Goal: Task Accomplishment & Management: Use online tool/utility

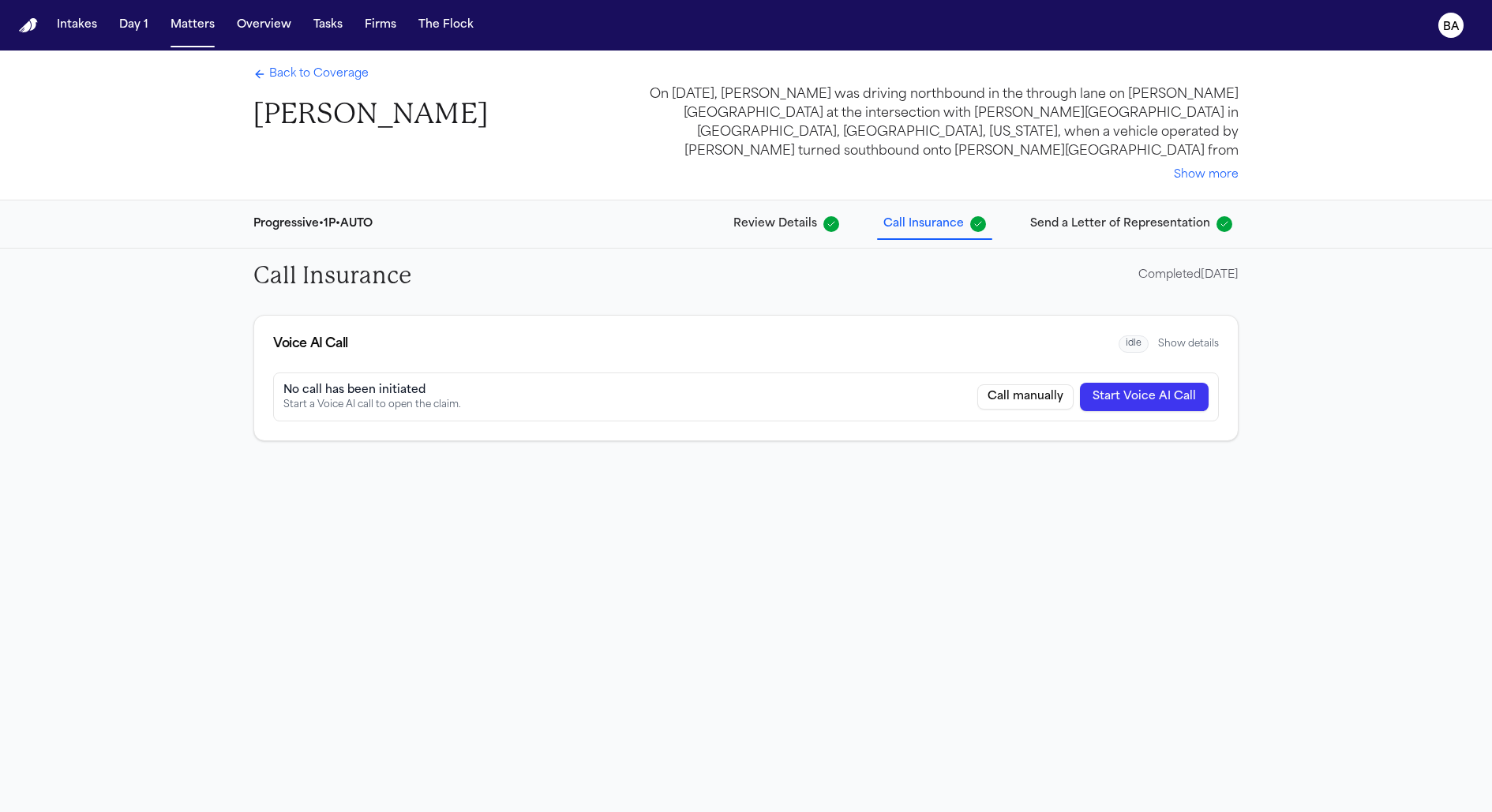
click at [1193, 348] on button "Show details" at bounding box center [1188, 344] width 60 height 13
click at [810, 224] on span "Review Details" at bounding box center [775, 224] width 84 height 16
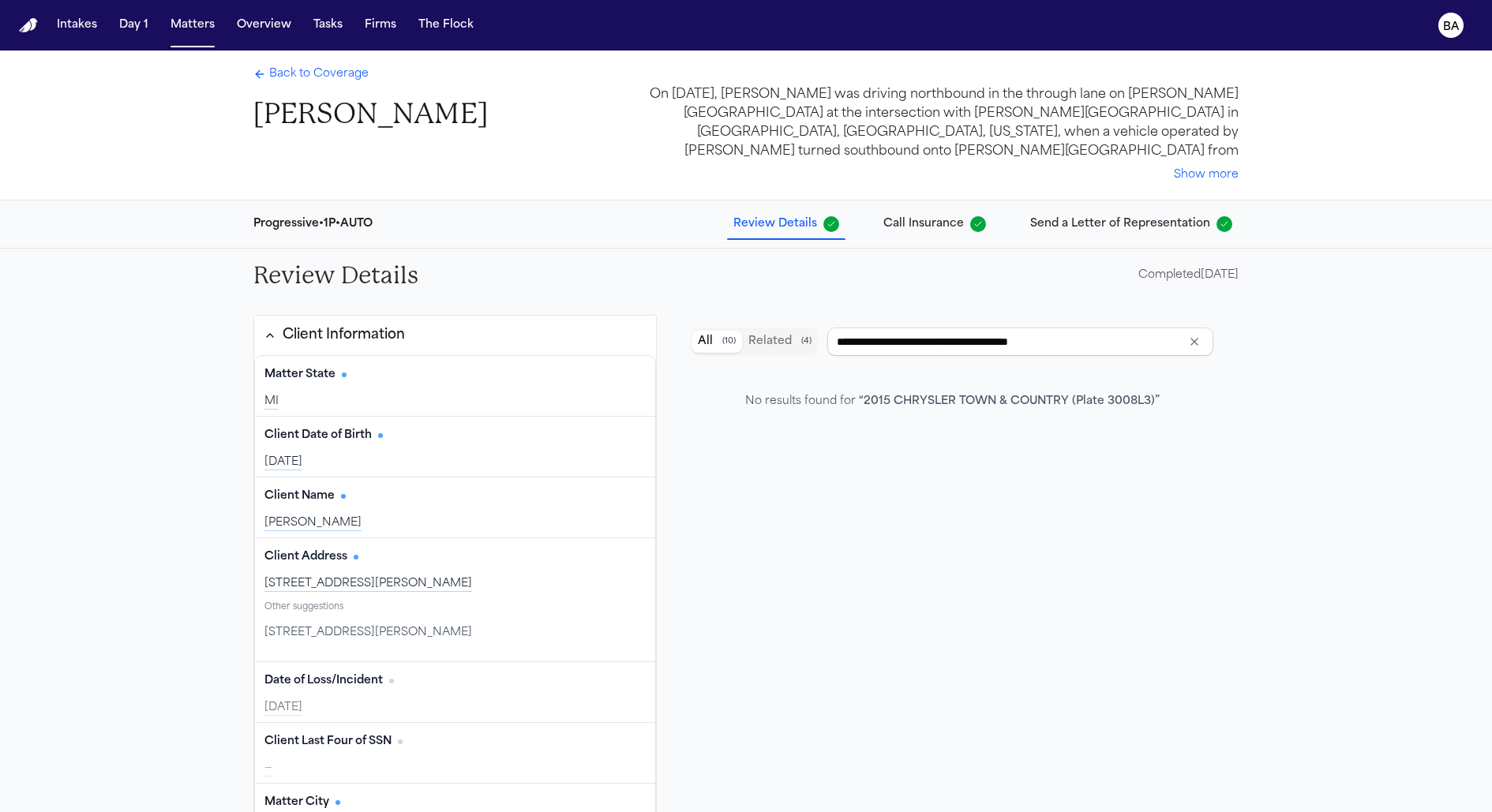
click at [287, 64] on div "Back to Coverage Dorene Adams On August 16, 2025, Dorene Adams was driving nort…" at bounding box center [746, 125] width 1011 height 150
click at [287, 72] on span "Back to Coverage" at bounding box center [318, 74] width 99 height 16
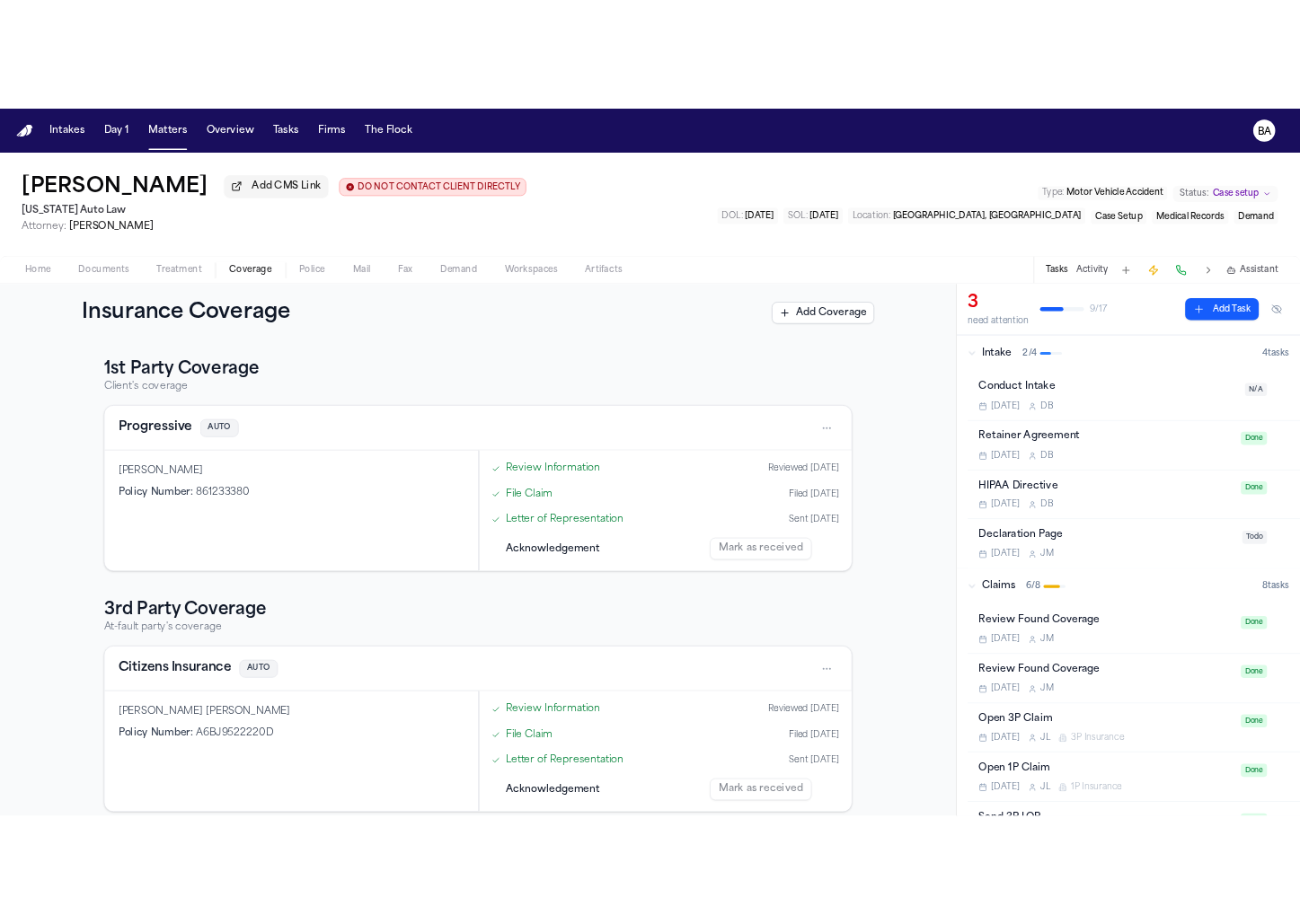
scroll to position [17, 0]
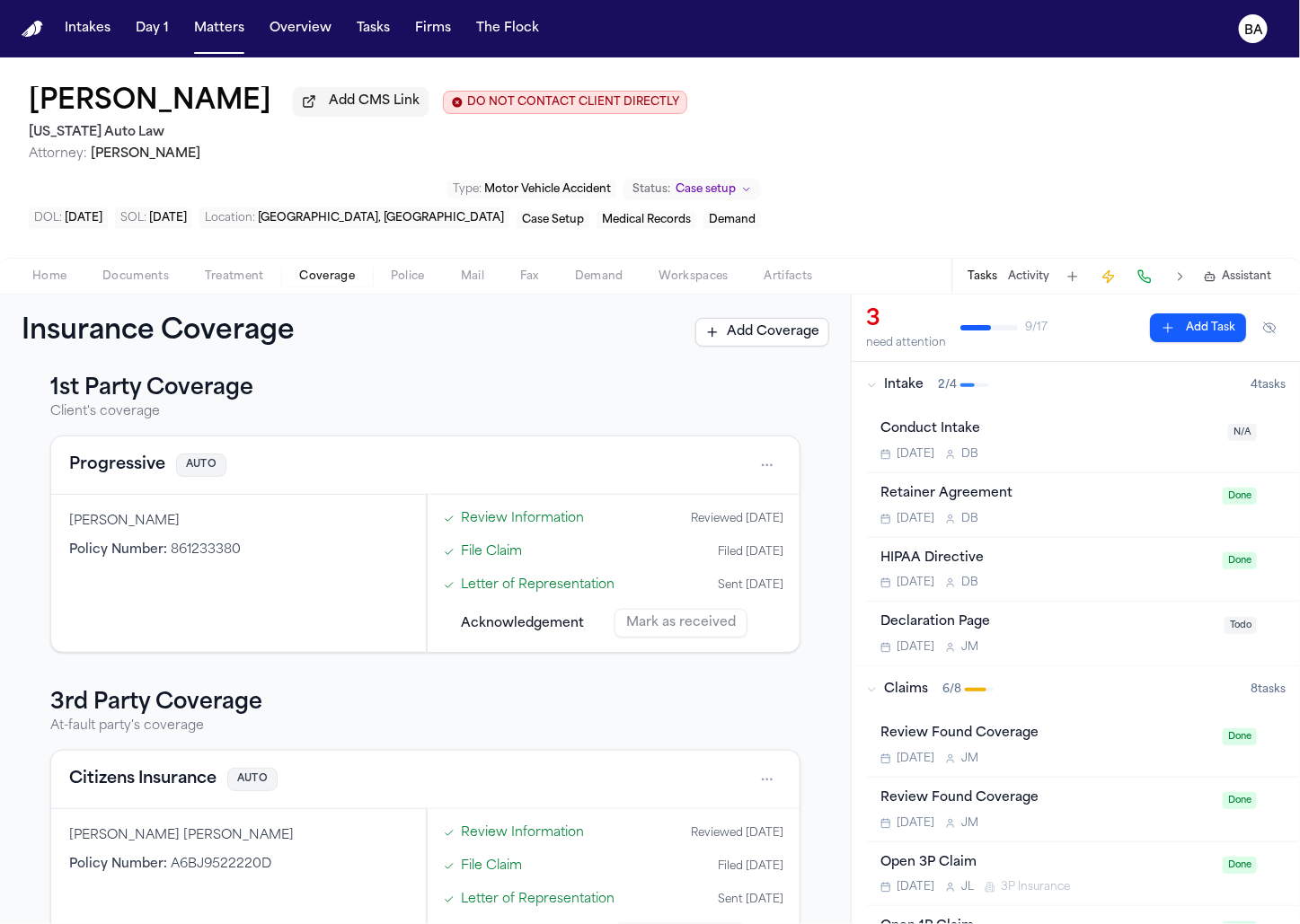
click at [500, 557] on link "File Claim" at bounding box center [492, 551] width 61 height 19
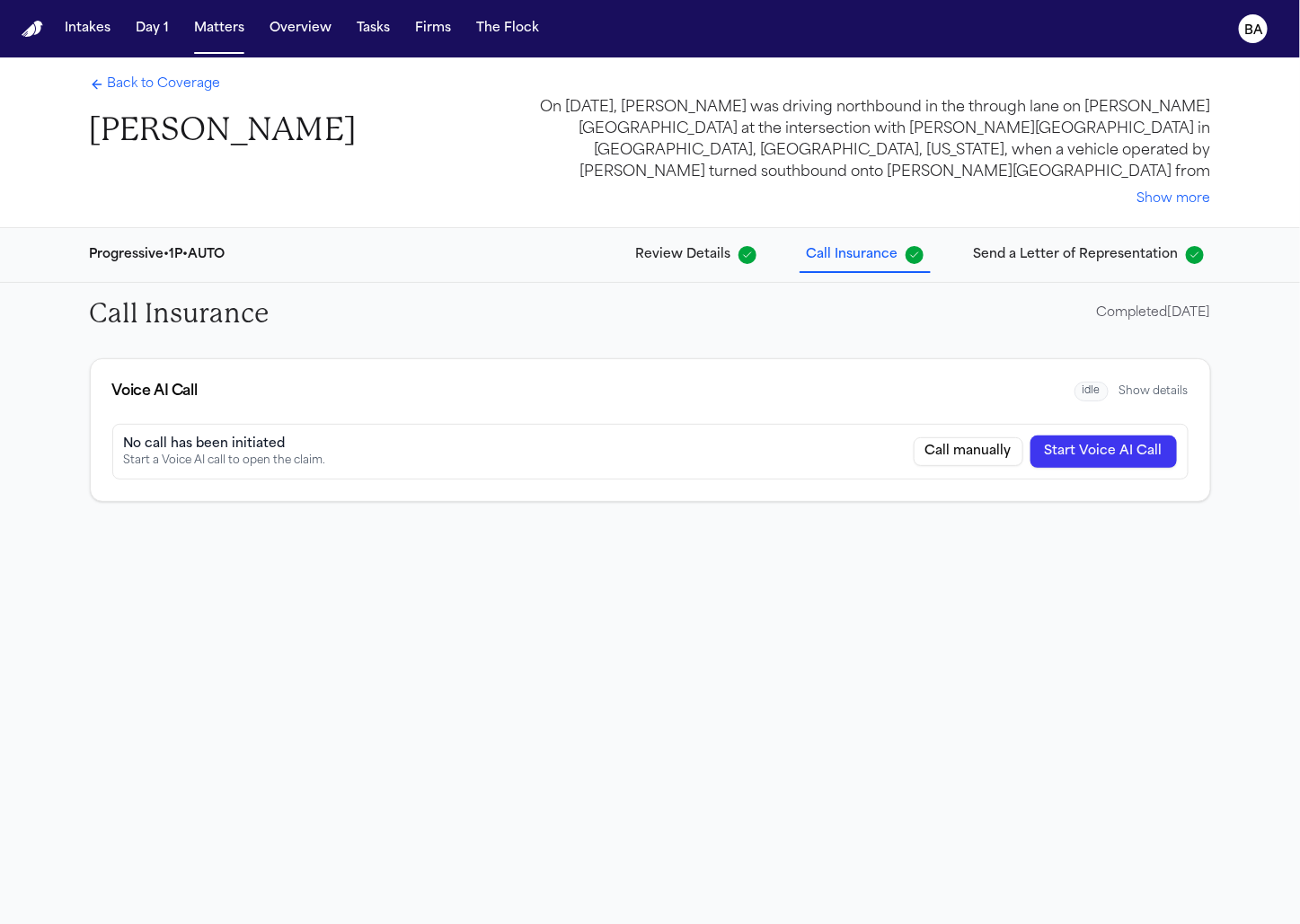
click at [1159, 317] on div "Completed 09/10/2025" at bounding box center [1153, 313] width 114 height 18
click at [1163, 397] on button "Show details" at bounding box center [1153, 392] width 69 height 14
click at [1030, 273] on div "Progressive • 1P • AUTO Review Details Call Insurance Send a Letter of Represen…" at bounding box center [650, 255] width 1150 height 54
click at [1008, 251] on span "Send a Letter of Representation" at bounding box center [1075, 255] width 205 height 18
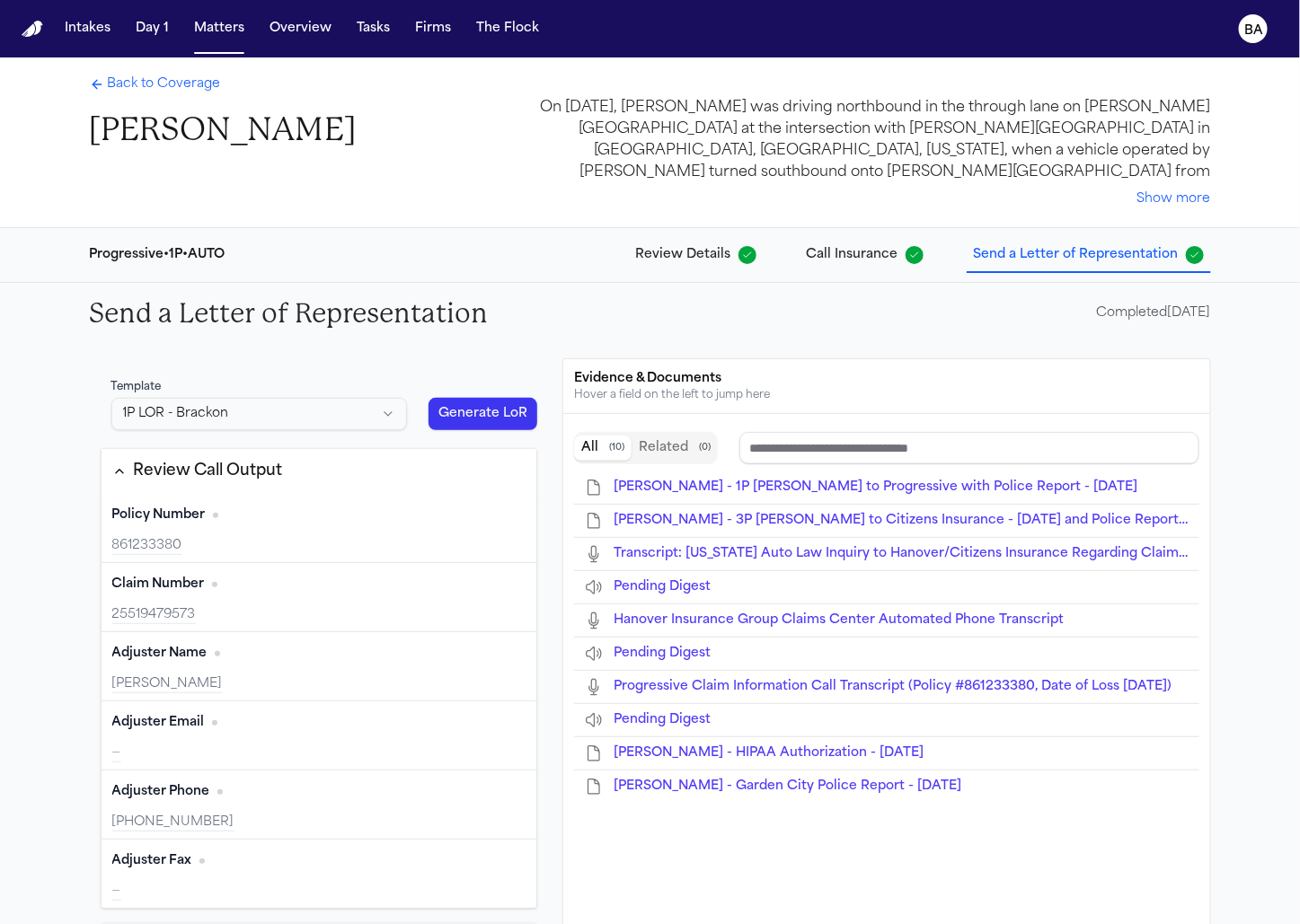
click at [882, 249] on span "Call Insurance" at bounding box center [852, 255] width 91 height 18
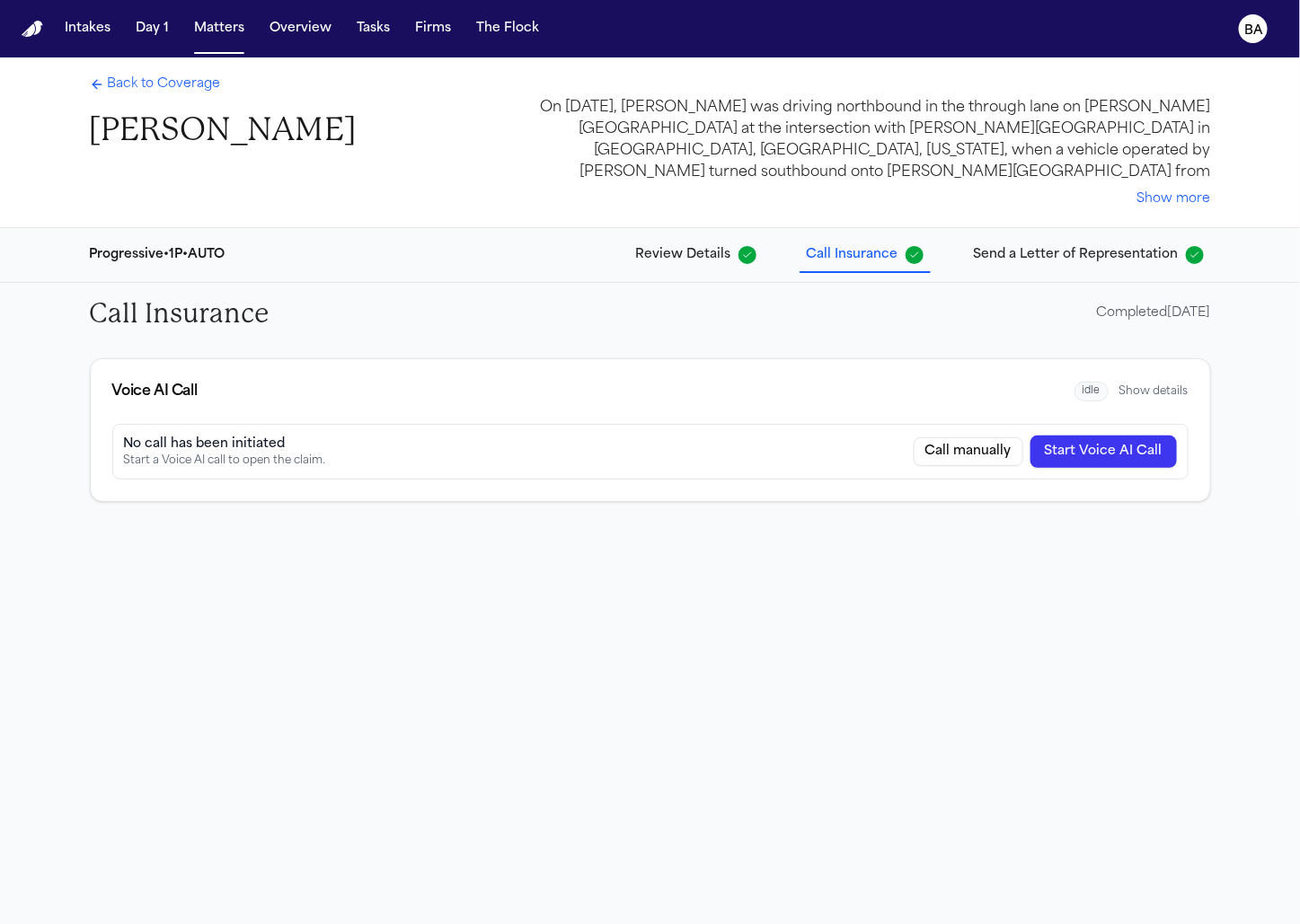
click at [168, 77] on span "Back to Coverage" at bounding box center [164, 84] width 113 height 18
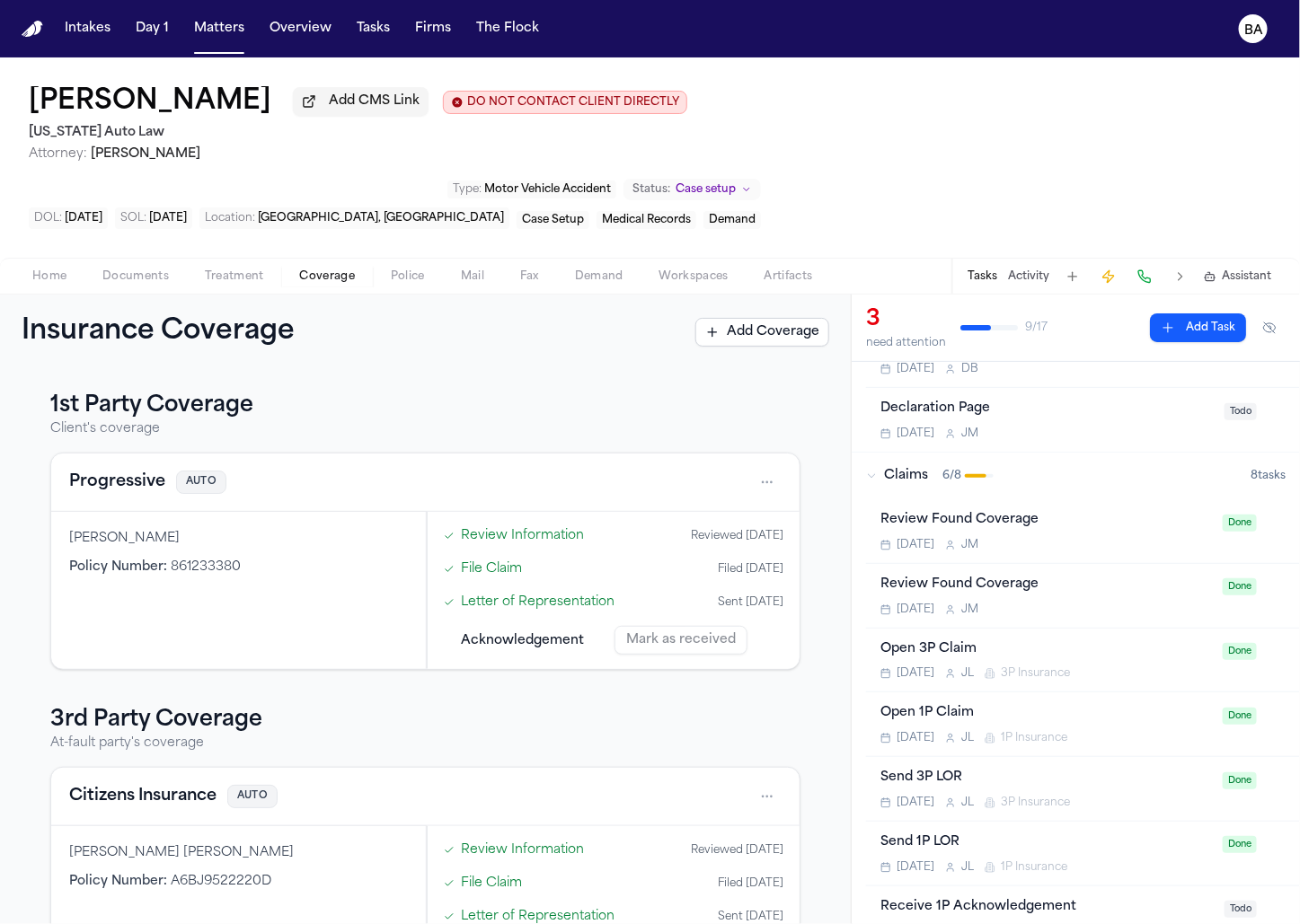
scroll to position [205, 0]
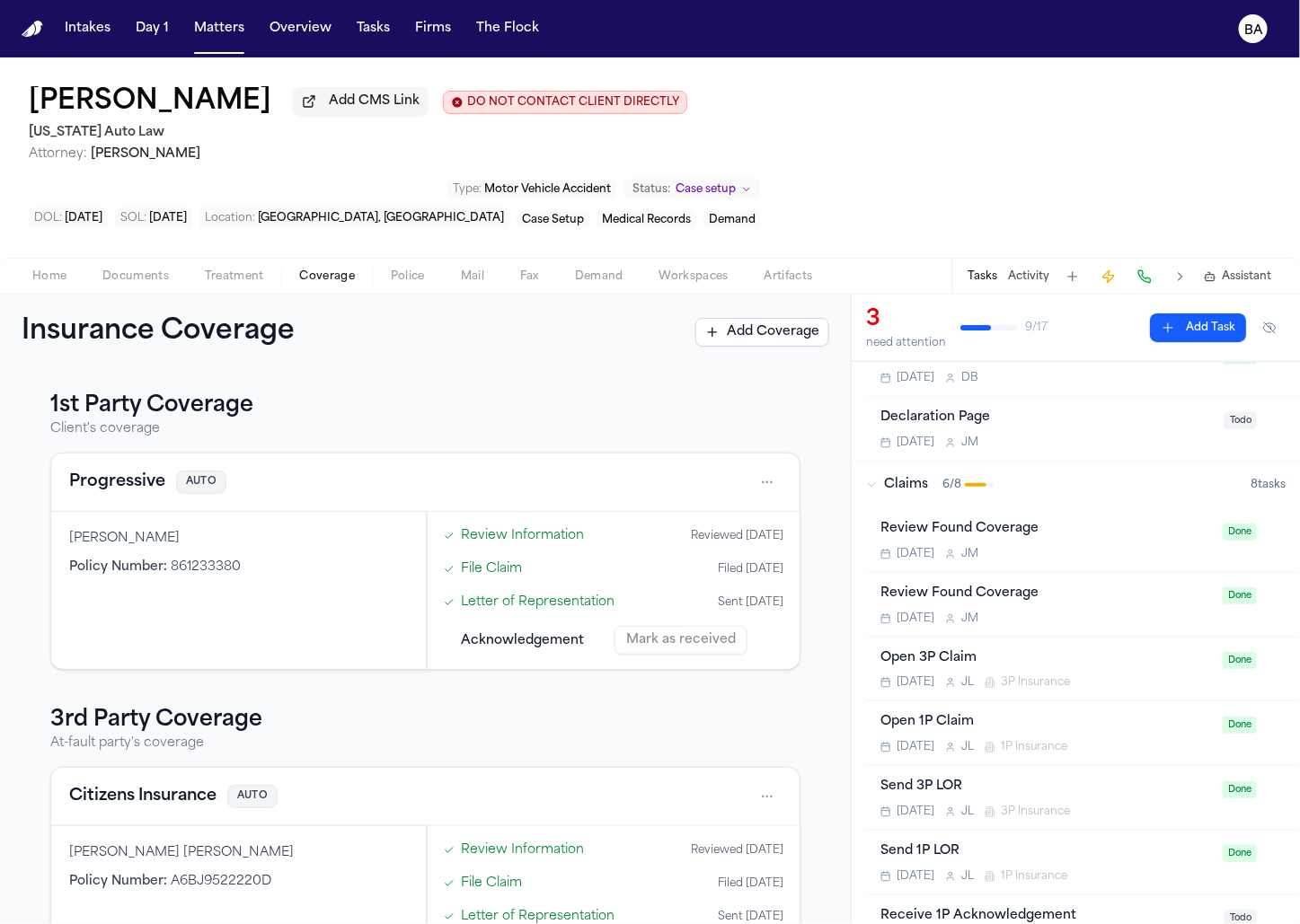
click at [734, 723] on h3 "3rd Party Coverage" at bounding box center [425, 720] width 750 height 29
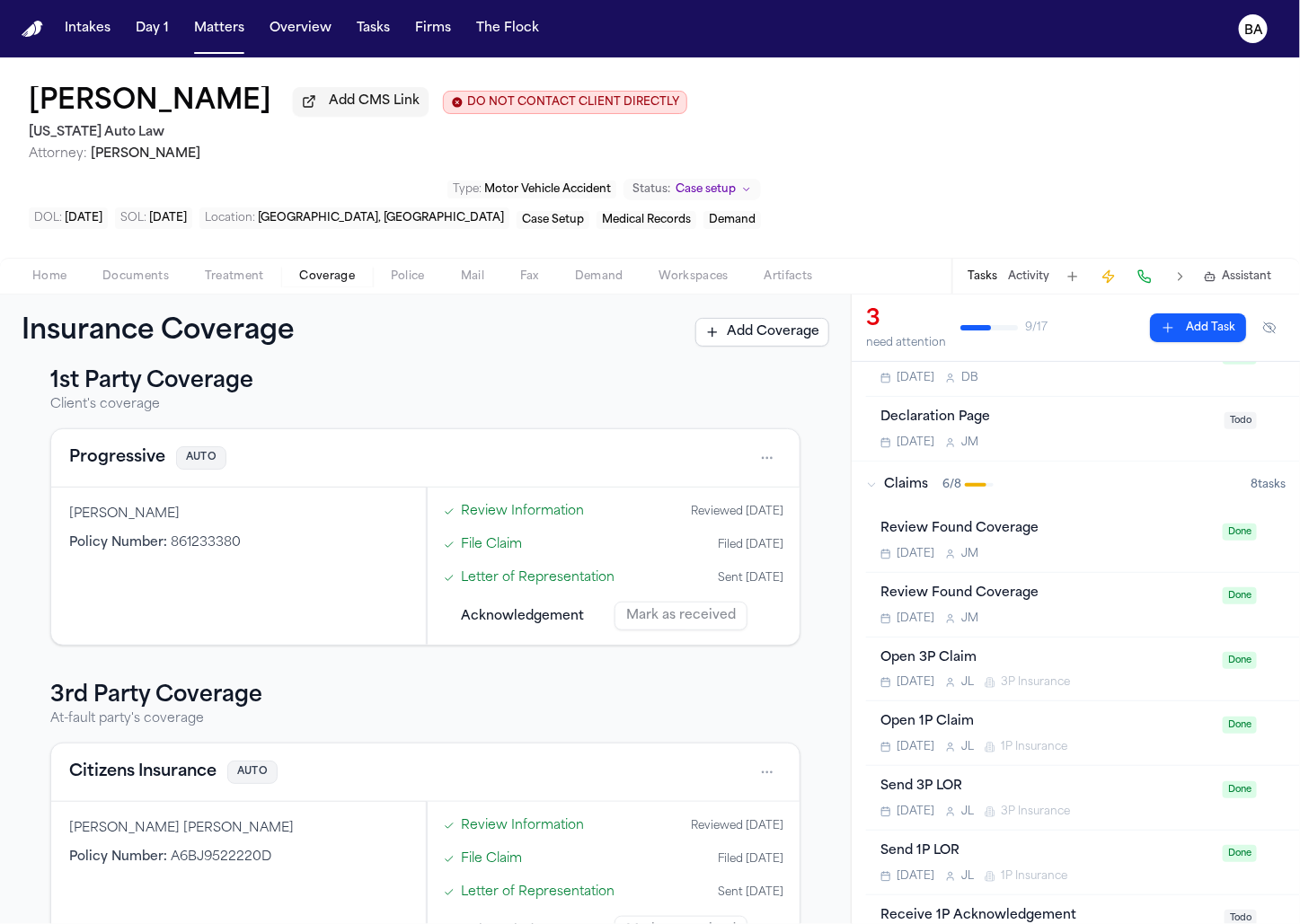
click at [547, 570] on link "Letter of Representation" at bounding box center [539, 577] width 154 height 19
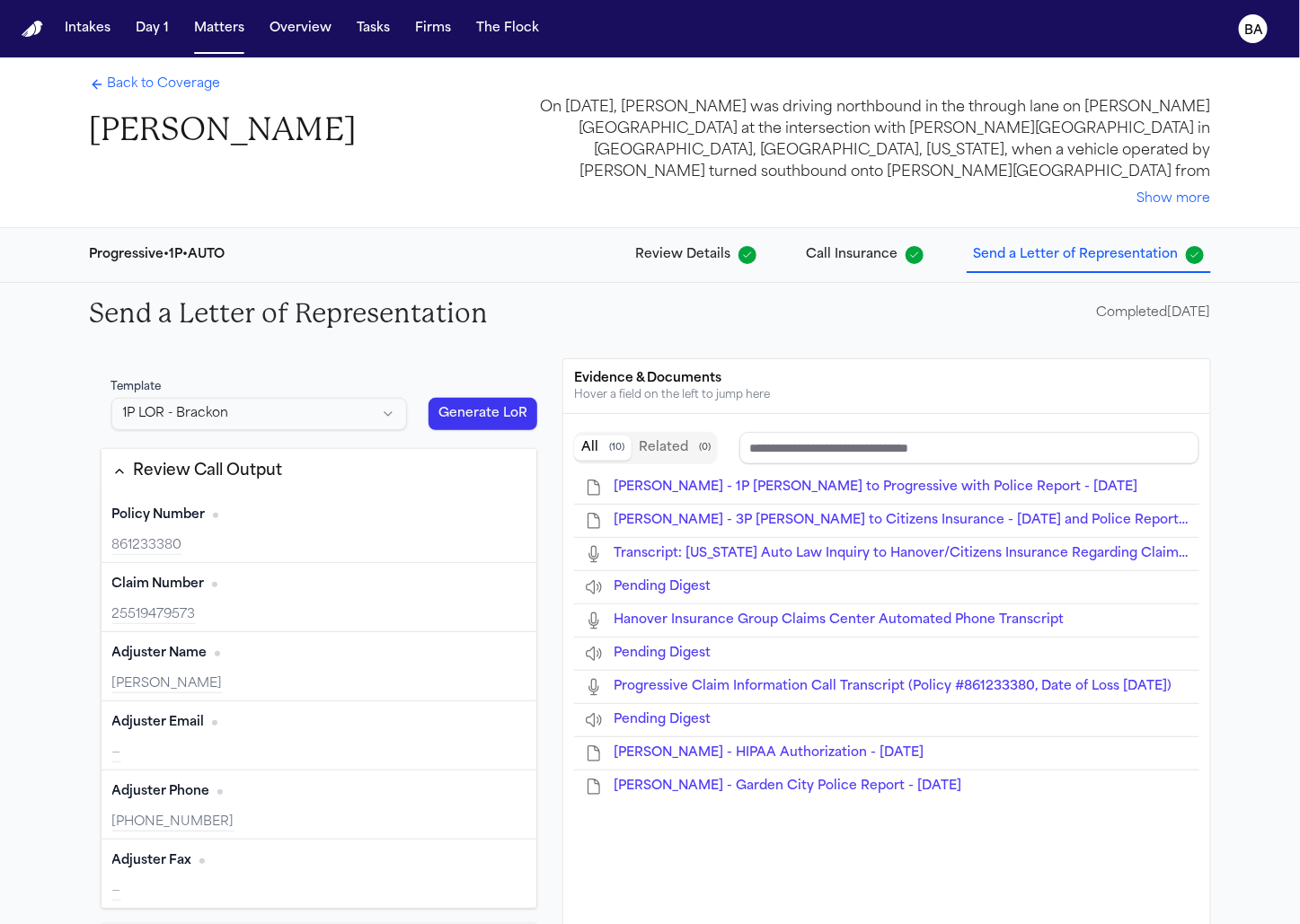
type input "*********"
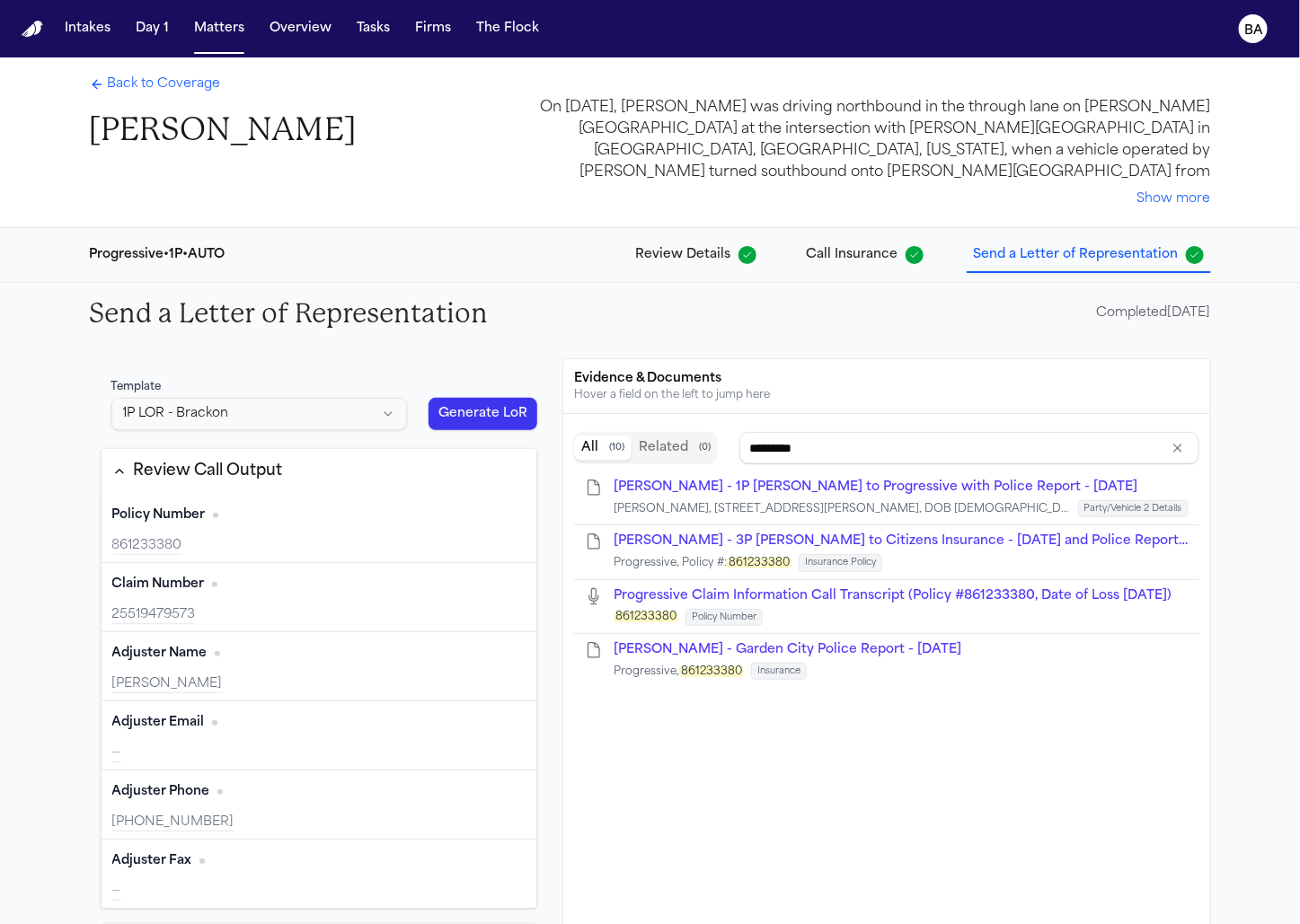
click at [144, 87] on span "Back to Coverage" at bounding box center [164, 84] width 113 height 18
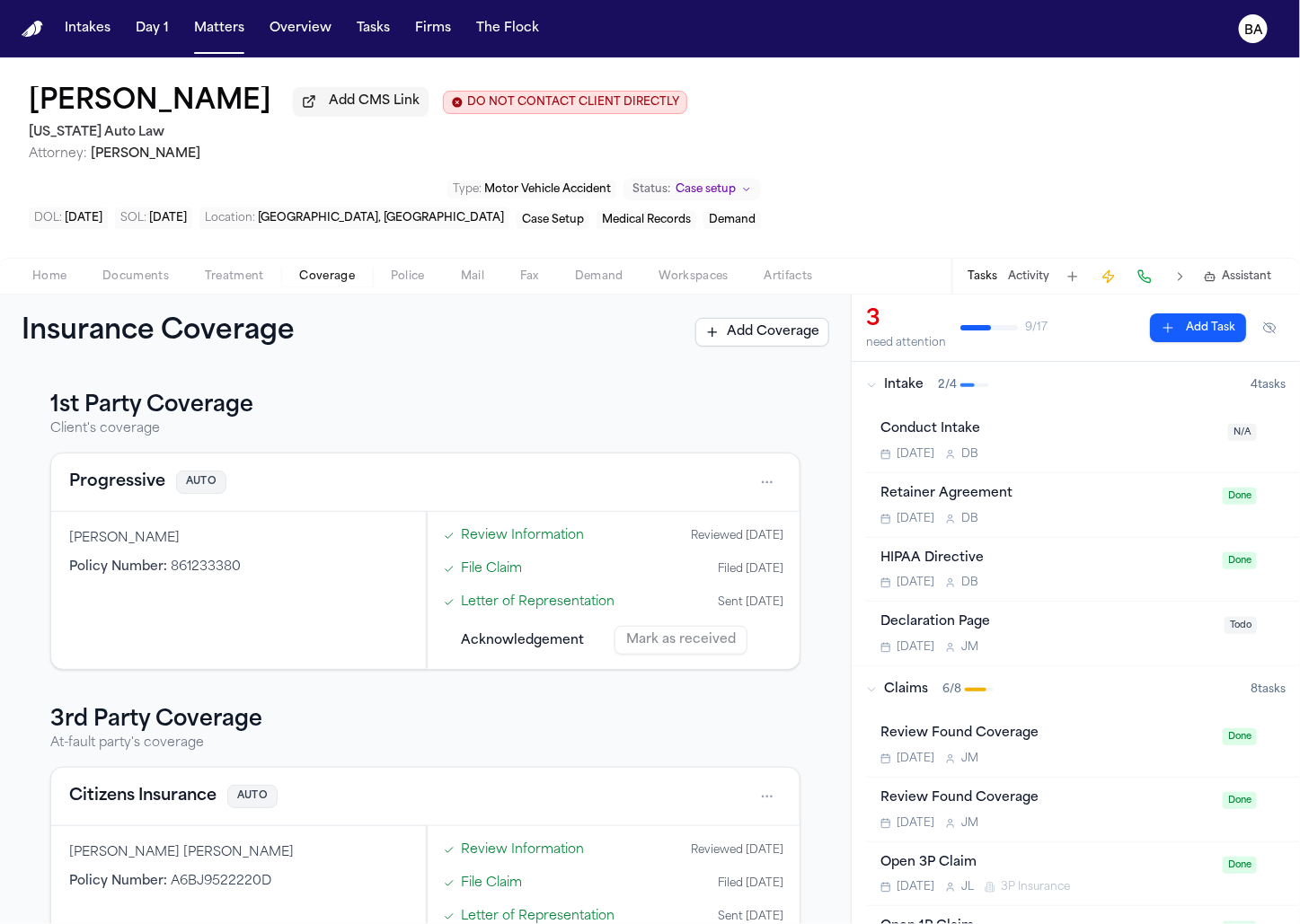
click at [141, 275] on span "Documents" at bounding box center [135, 277] width 66 height 14
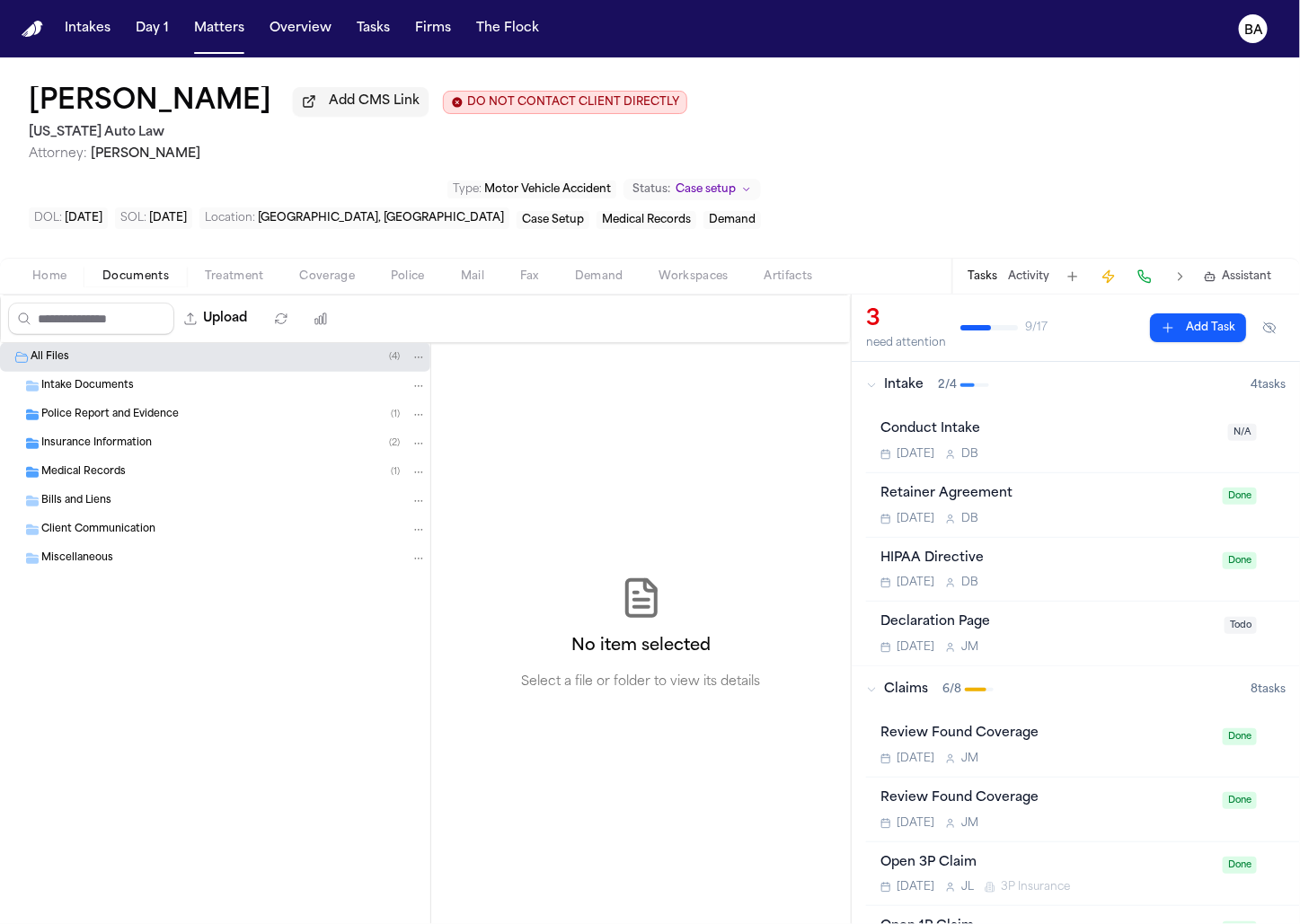
click at [164, 532] on div "Client Communication" at bounding box center [234, 529] width 386 height 16
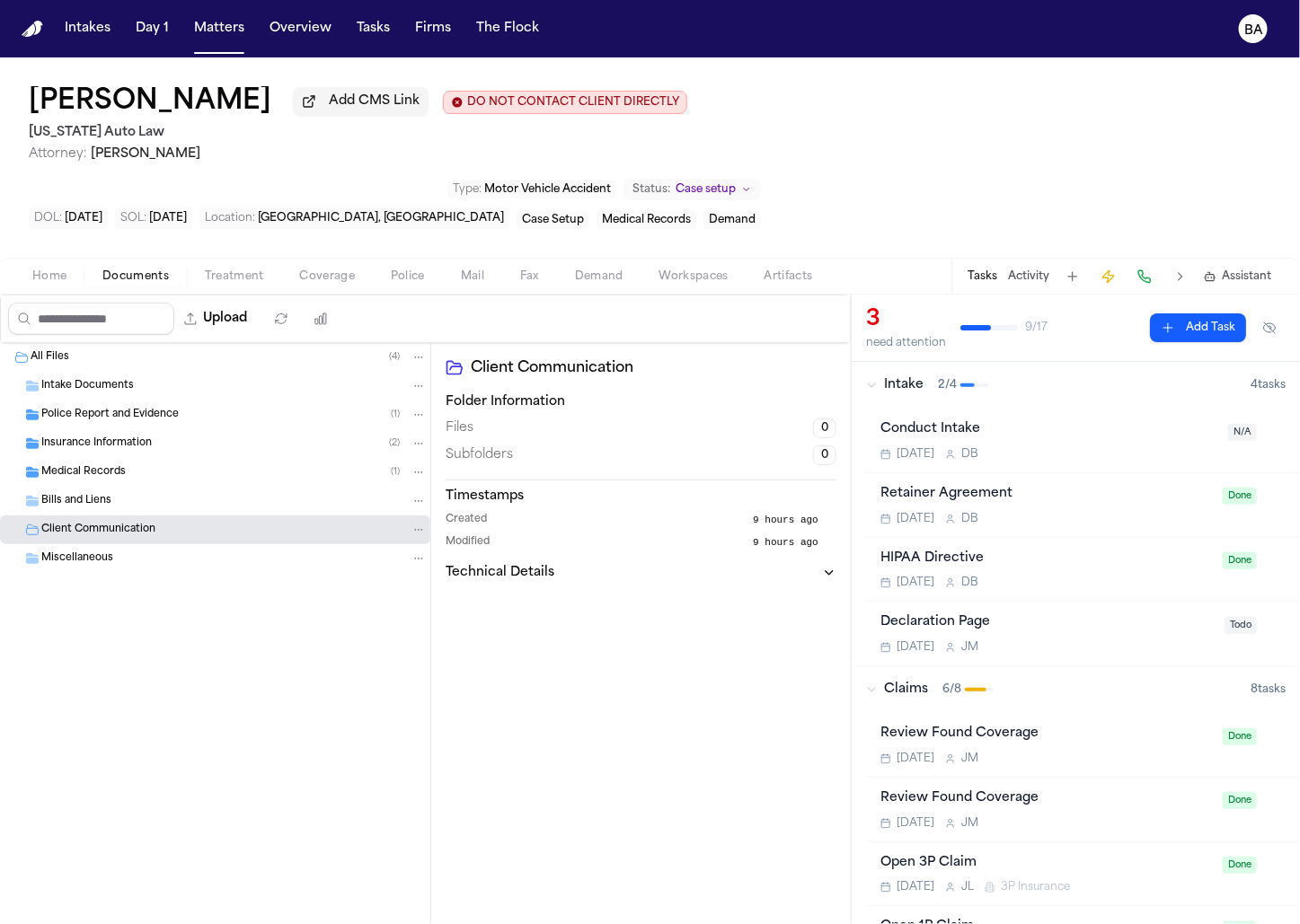
click at [148, 481] on div "Medical Records ( 1 )" at bounding box center [234, 472] width 386 height 16
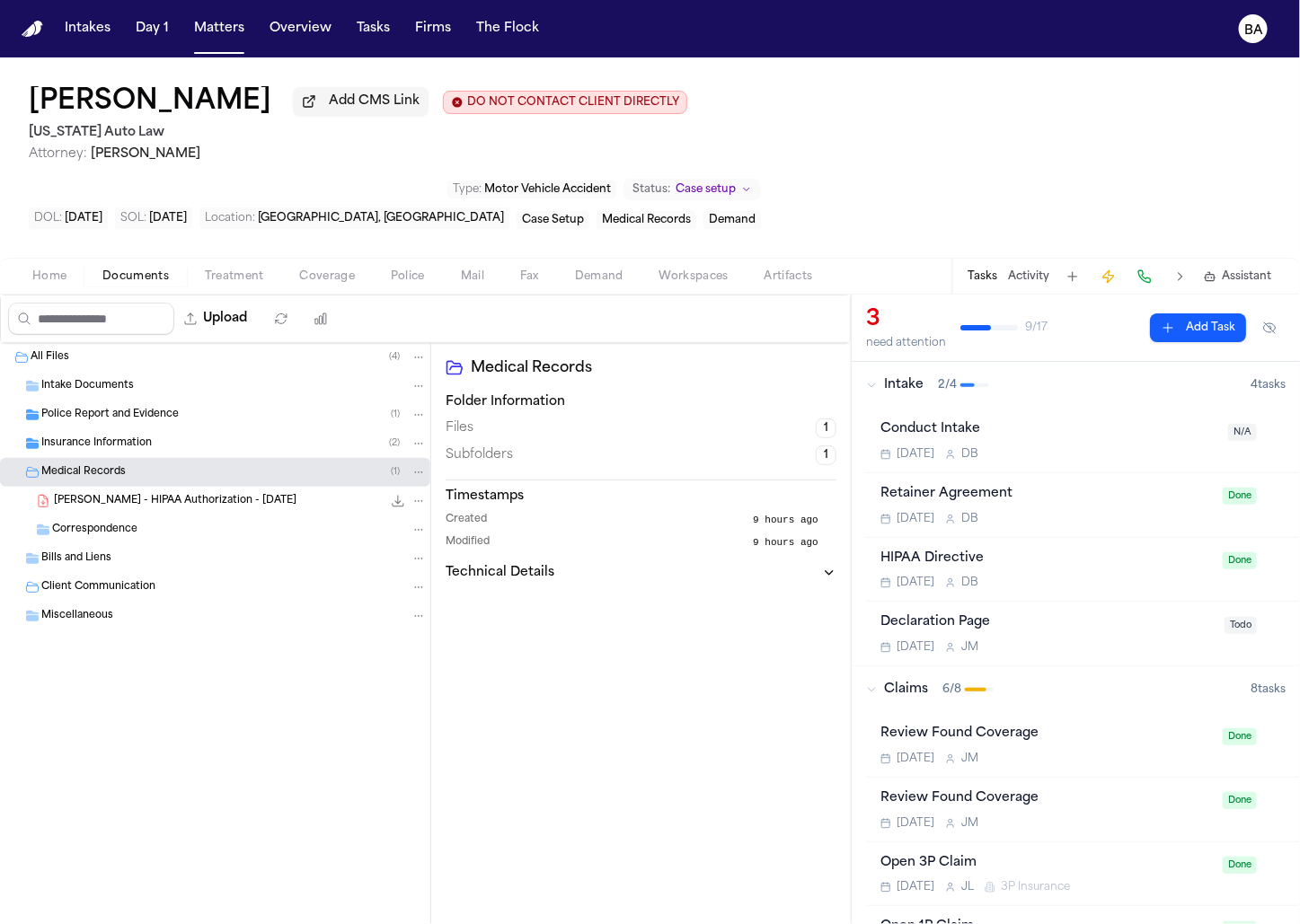
click at [144, 457] on div "Insurance Information ( 2 )" at bounding box center [215, 443] width 430 height 29
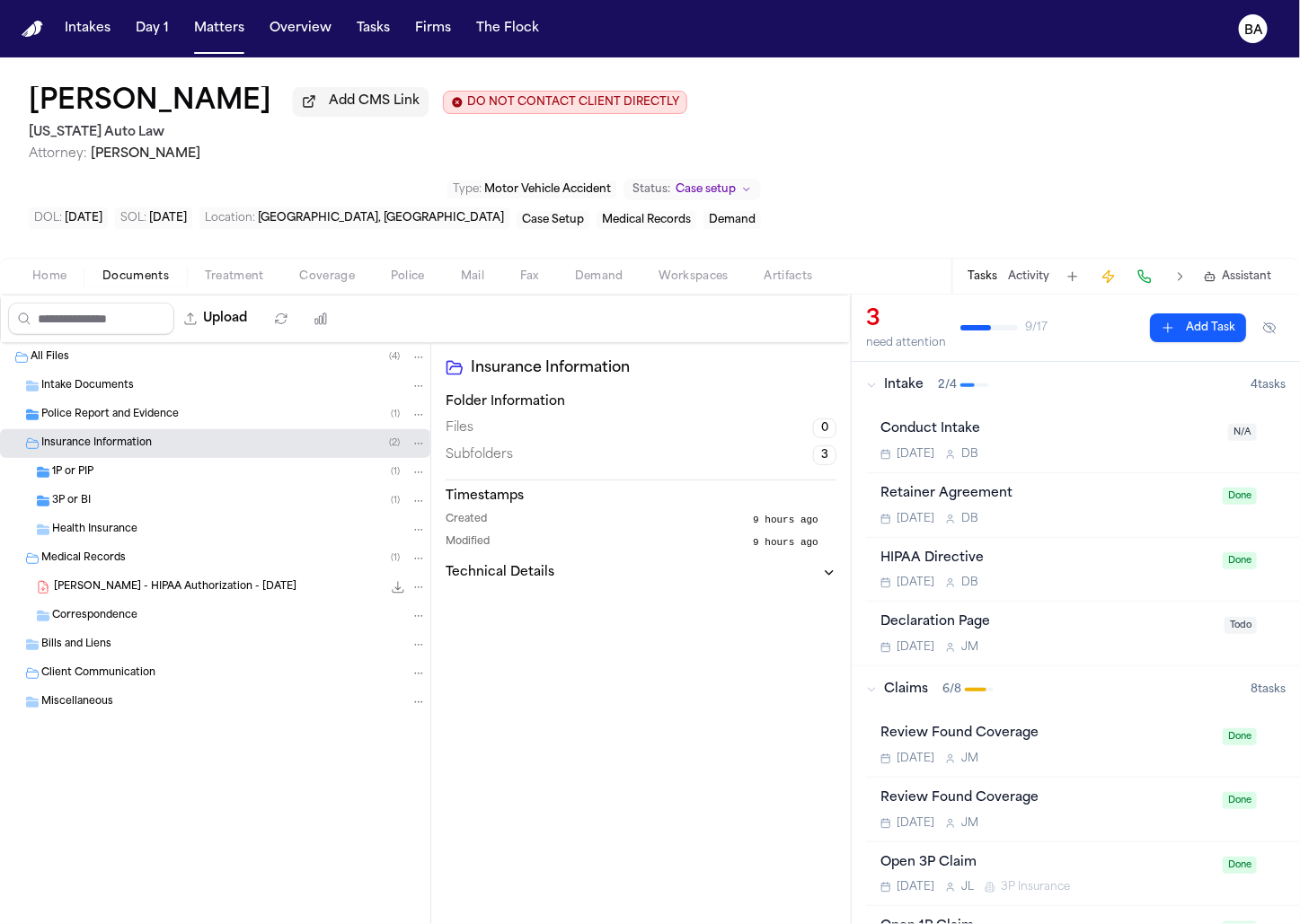
click at [153, 486] on div "1P or PIP ( 1 )" at bounding box center [215, 472] width 430 height 29
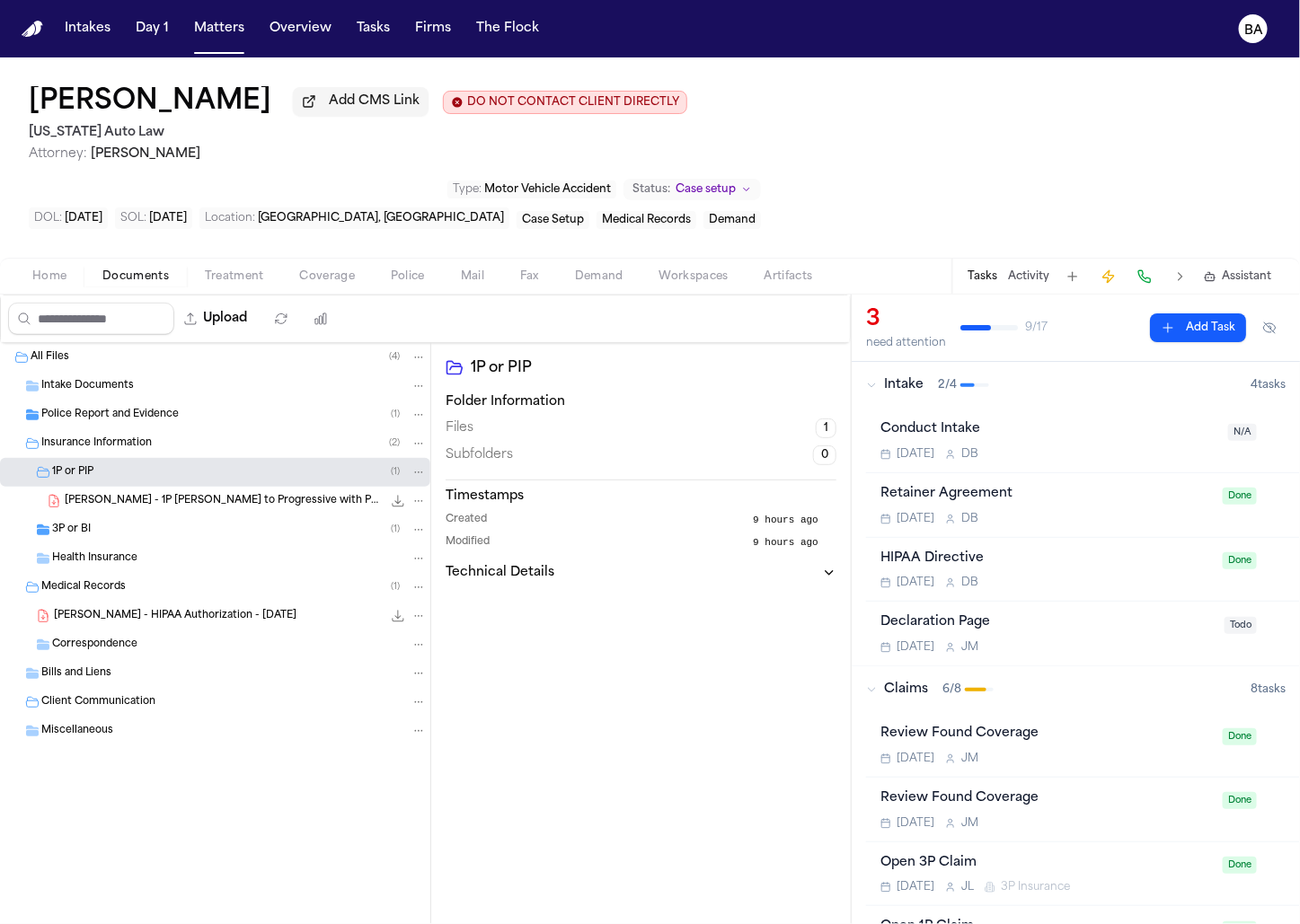
click at [157, 529] on div "3P or BI ( 1 )" at bounding box center [240, 529] width 375 height 16
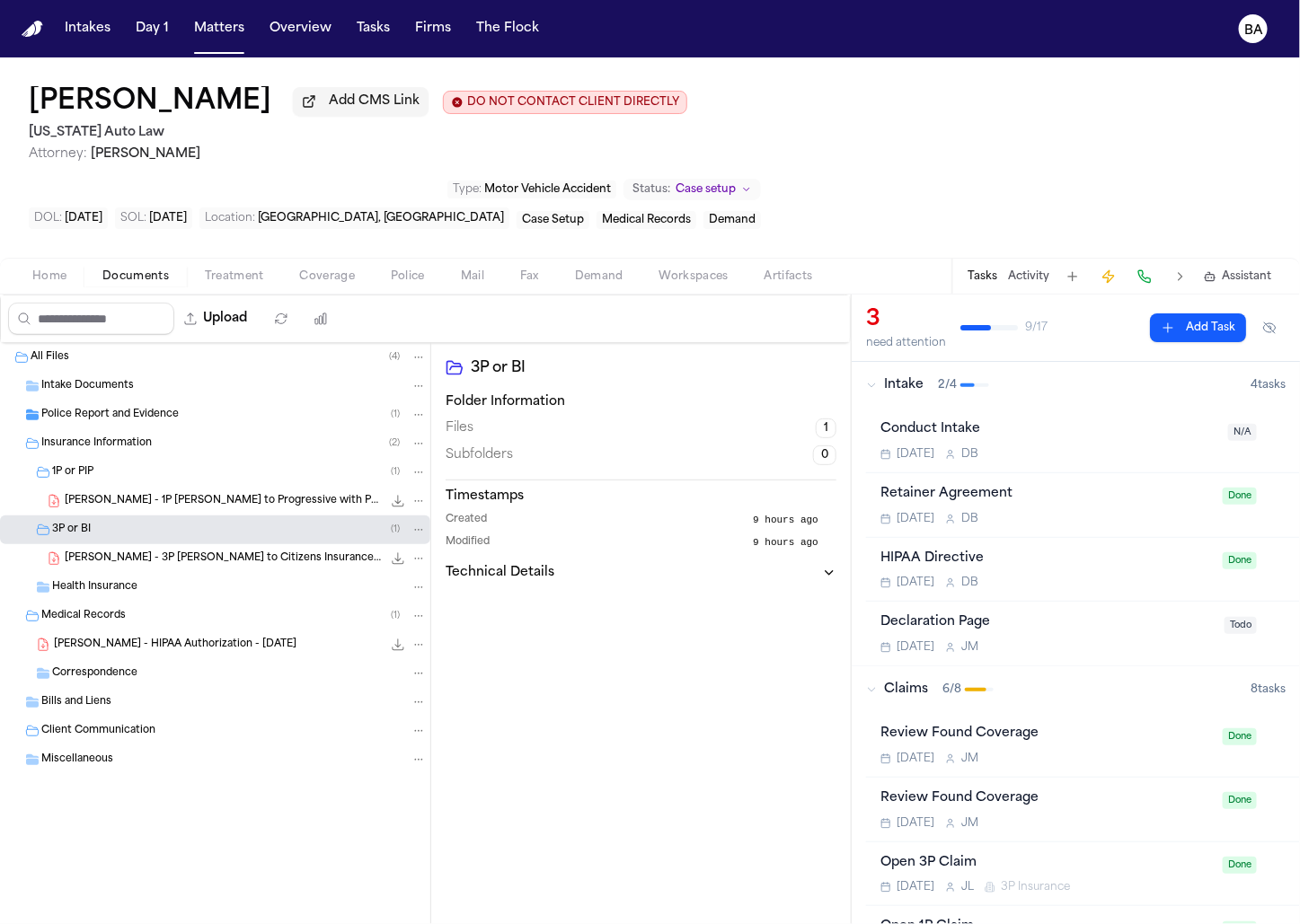
click at [148, 506] on span "D. Adams - 1P LOR to Progressive with Police Report - 9.10.25" at bounding box center [223, 501] width 317 height 15
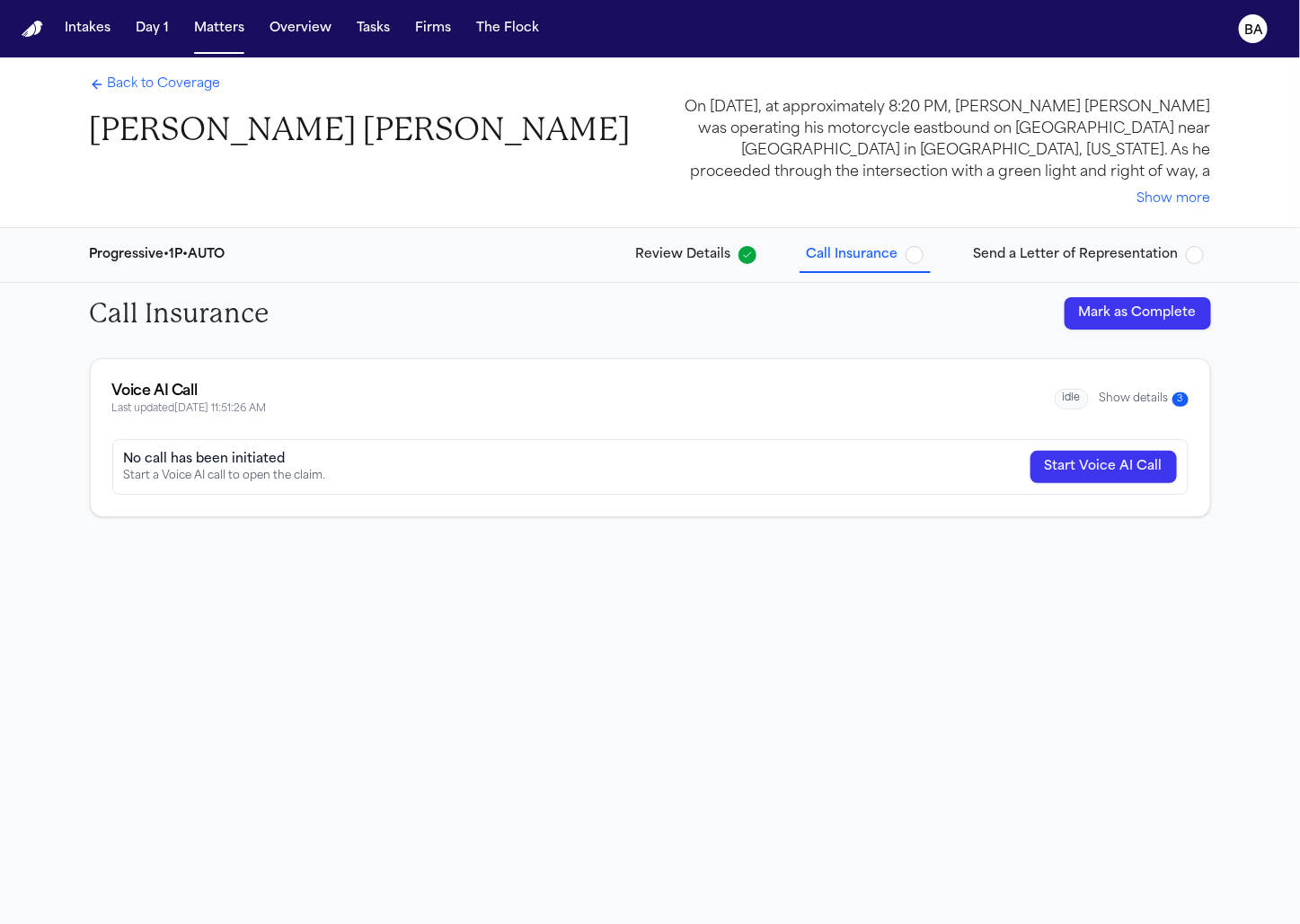
click at [1106, 394] on button "Show details 3" at bounding box center [1143, 399] width 89 height 15
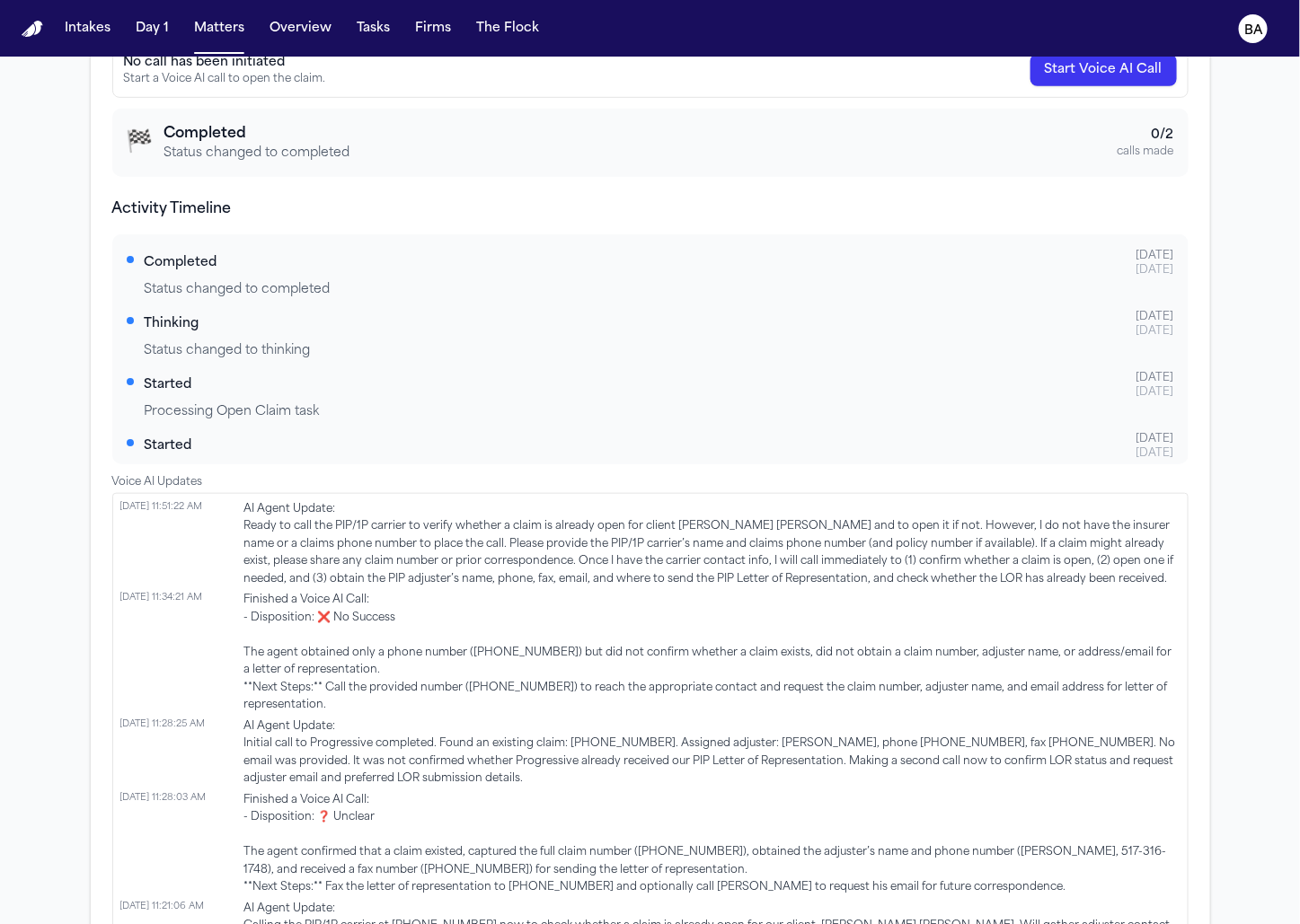
scroll to position [467, 0]
